Goal: Go to known website: Access a specific website the user already knows

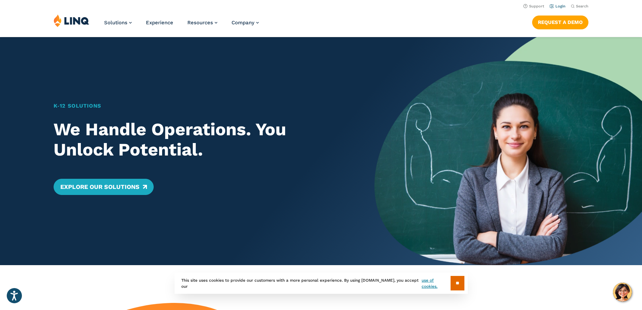
click at [558, 5] on link "Login" at bounding box center [557, 6] width 16 height 4
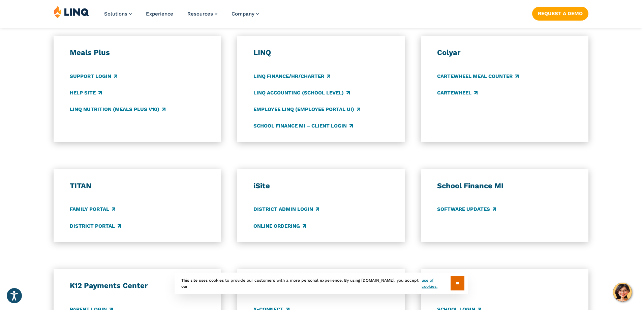
scroll to position [505, 0]
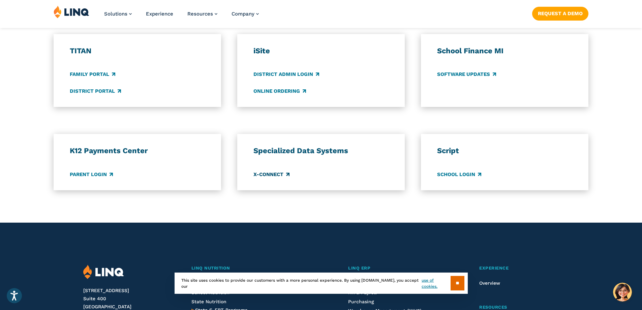
click at [273, 172] on link "X-Connect" at bounding box center [271, 173] width 36 height 7
